Goal: Check status: Check status

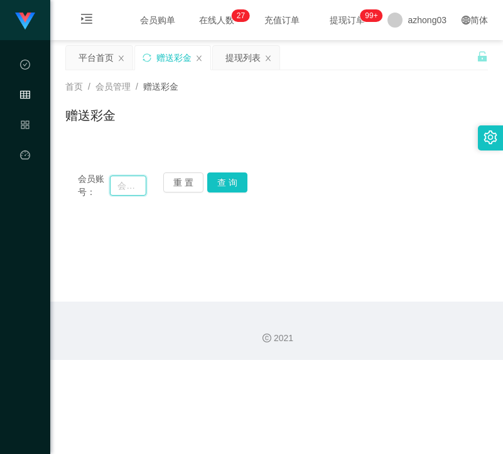
click at [128, 179] on input "text" at bounding box center [128, 186] width 36 height 20
paste input "john12345"
type input "john12345"
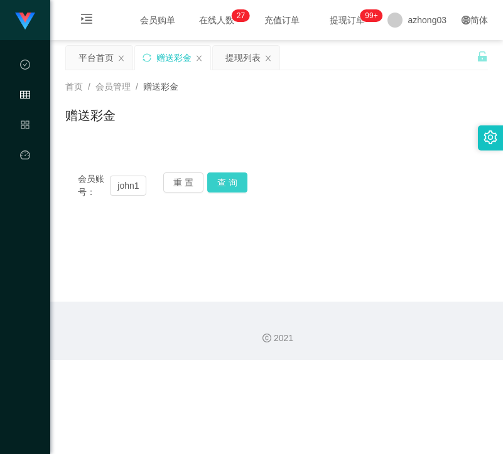
click at [242, 178] on button "查 询" at bounding box center [227, 183] width 40 height 20
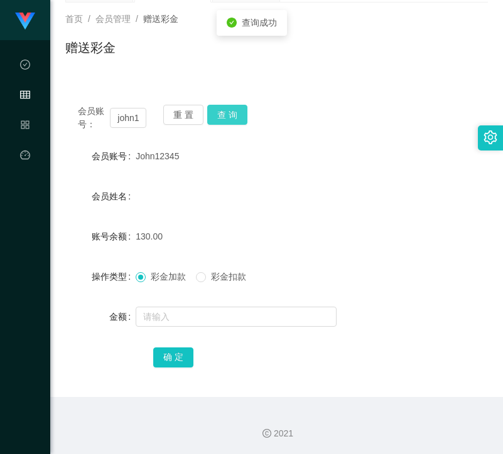
scroll to position [68, 0]
click at [206, 281] on span at bounding box center [201, 277] width 10 height 10
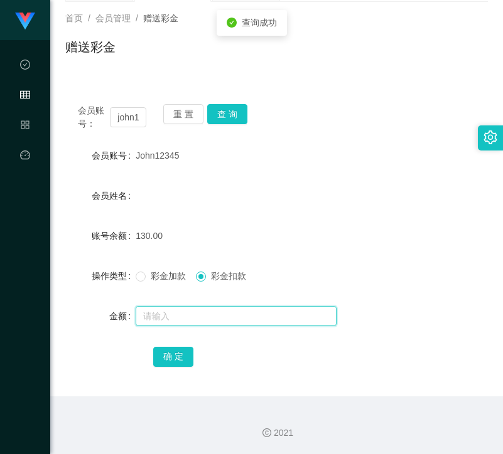
click at [206, 313] on input "text" at bounding box center [236, 316] width 201 height 20
type input "130"
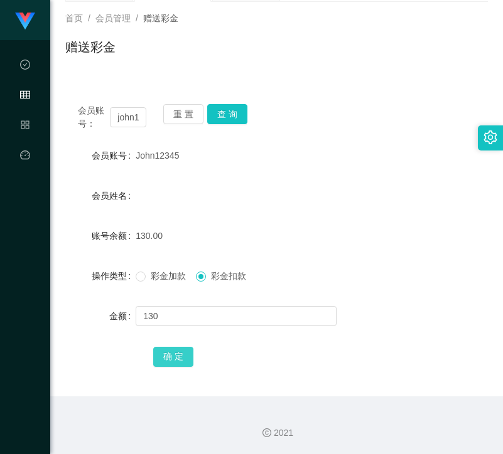
click at [166, 354] on button "确 定" at bounding box center [173, 357] width 40 height 20
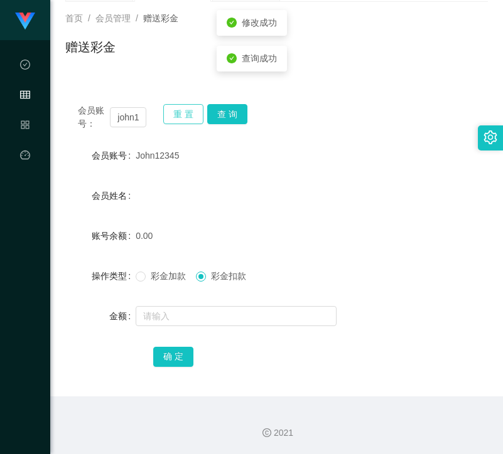
click at [179, 115] on button "重 置" at bounding box center [183, 114] width 40 height 20
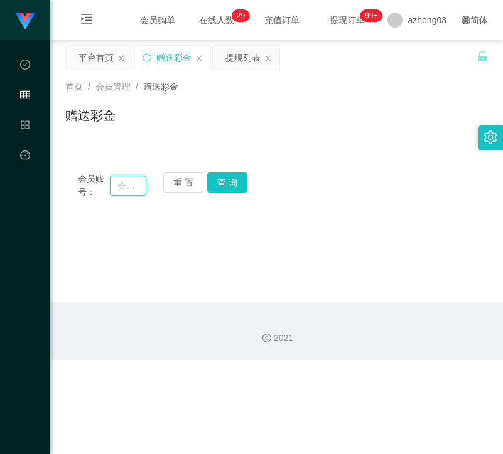
click at [132, 186] on input "text" at bounding box center [128, 186] width 36 height 20
paste input "Syazleen"
type input "Syazleen"
click at [234, 181] on button "查 询" at bounding box center [227, 183] width 40 height 20
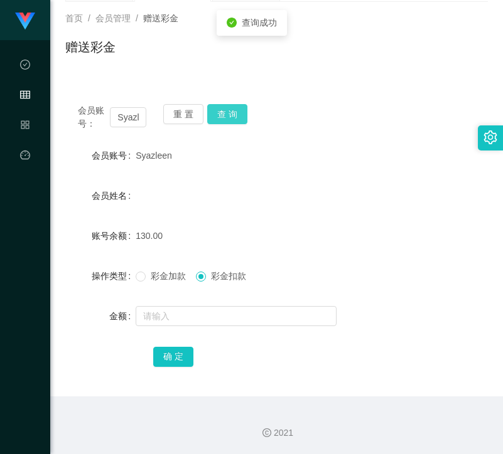
scroll to position [68, 0]
click at [205, 308] on input "text" at bounding box center [236, 316] width 201 height 20
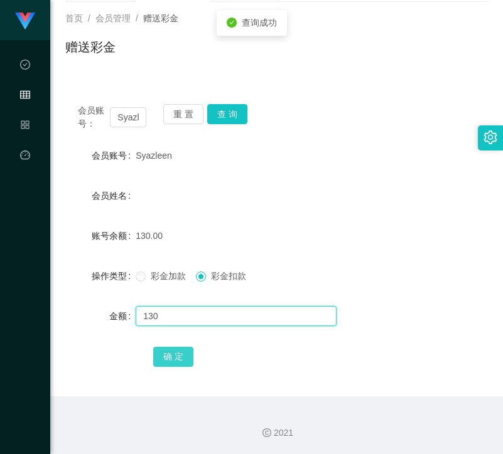
type input "130"
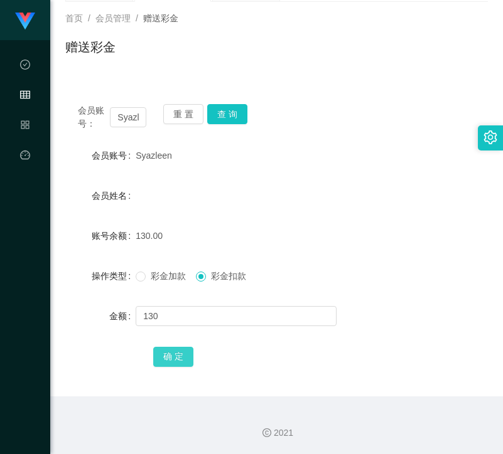
click at [191, 358] on button "确 定" at bounding box center [173, 357] width 40 height 20
click at [188, 122] on button "重 置" at bounding box center [183, 114] width 40 height 20
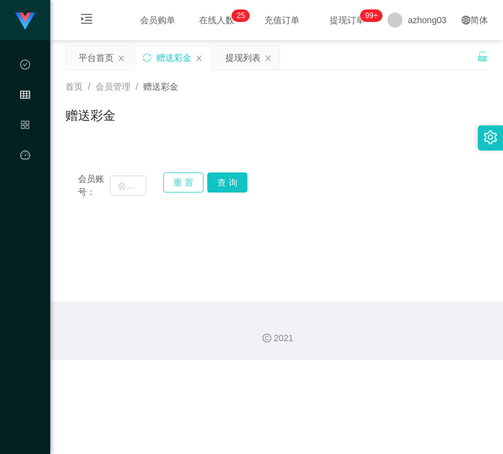
scroll to position [0, 0]
click at [148, 174] on div "会员账号： 重 置 查 询" at bounding box center [276, 186] width 422 height 26
click at [143, 189] on input "text" at bounding box center [128, 186] width 36 height 20
paste input "0186606686"
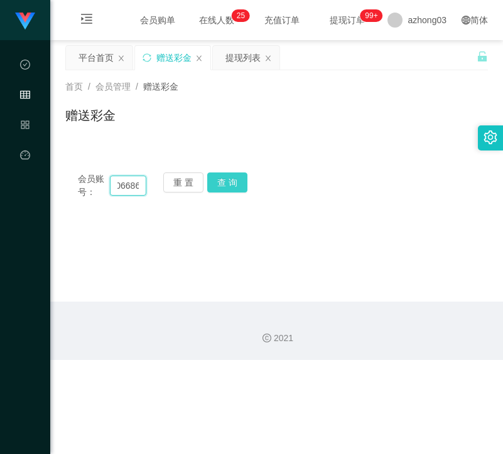
type input "0186606686"
click at [220, 183] on button "查 询" at bounding box center [227, 183] width 40 height 20
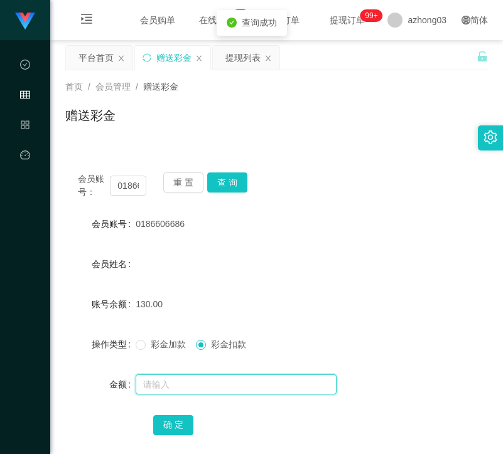
click at [201, 377] on input "text" at bounding box center [236, 385] width 201 height 20
type input "130"
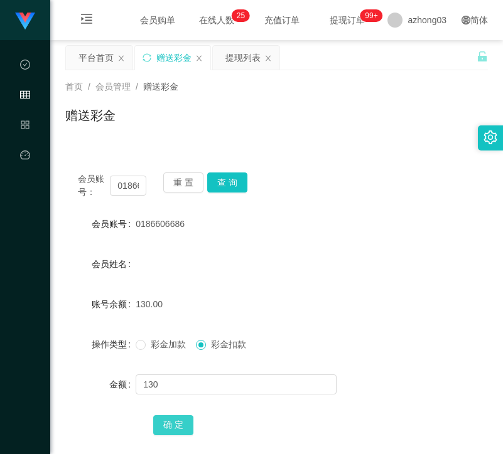
click at [170, 421] on button "确 定" at bounding box center [173, 426] width 40 height 20
click at [185, 183] on button "重 置" at bounding box center [183, 183] width 40 height 20
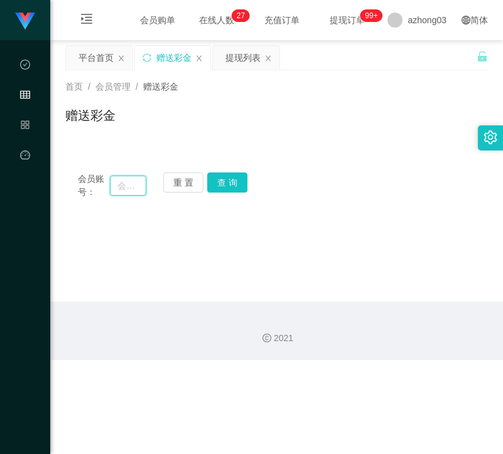
click at [130, 187] on input "text" at bounding box center [128, 186] width 36 height 20
paste input "161203965712"
type input "161203965712"
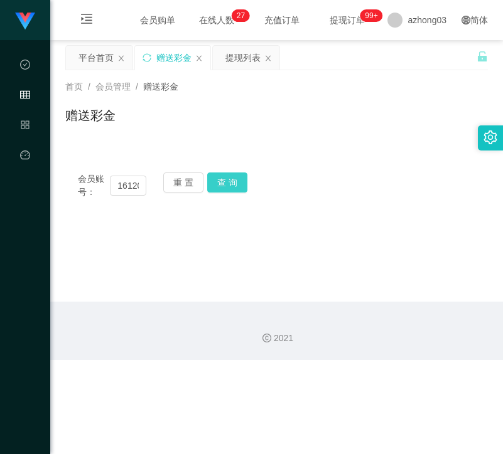
click at [230, 180] on button "查 询" at bounding box center [227, 183] width 40 height 20
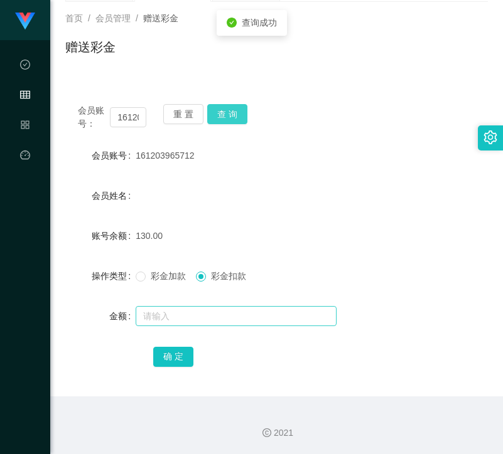
scroll to position [68, 0]
click at [201, 316] on input "text" at bounding box center [236, 316] width 201 height 20
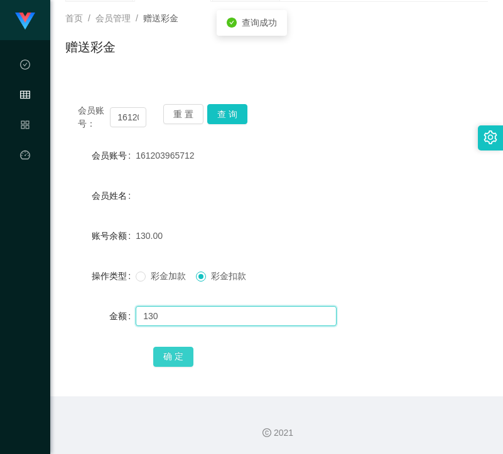
type input "130"
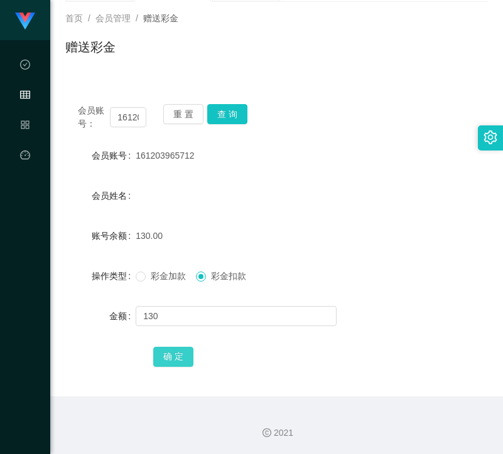
click at [185, 353] on button "确 定" at bounding box center [173, 357] width 40 height 20
click at [181, 105] on button "重 置" at bounding box center [183, 114] width 40 height 20
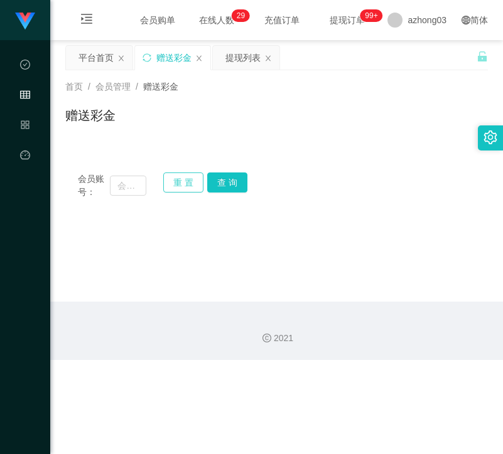
scroll to position [0, 0]
click at [134, 185] on input "text" at bounding box center [128, 186] width 36 height 20
paste input "0164298135"
type input "0164298135"
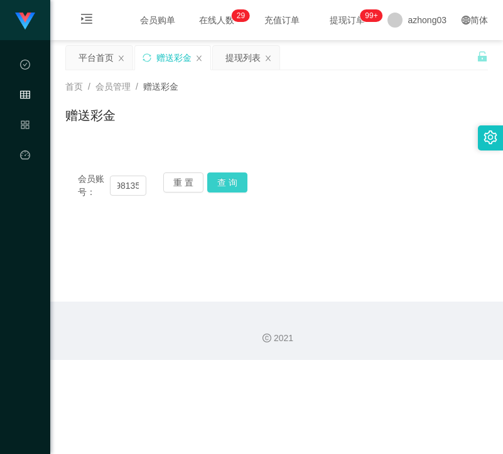
click at [220, 180] on button "查 询" at bounding box center [227, 183] width 40 height 20
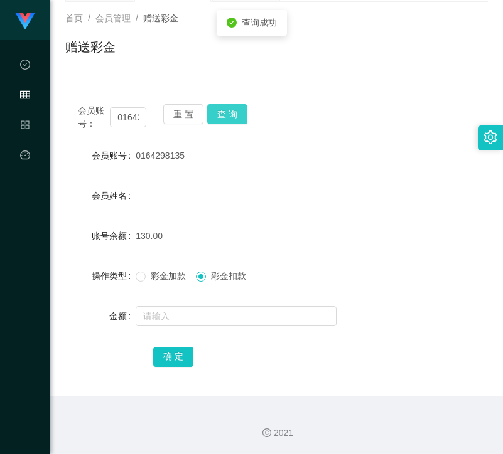
scroll to position [68, 0]
click at [198, 317] on input "text" at bounding box center [236, 316] width 201 height 20
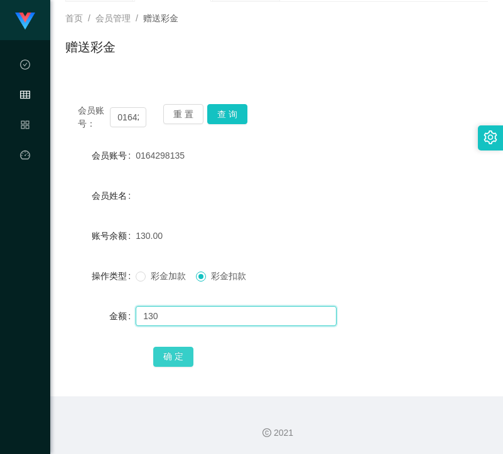
type input "130"
click at [175, 358] on button "确 定" at bounding box center [173, 357] width 40 height 20
